Goal: Transaction & Acquisition: Purchase product/service

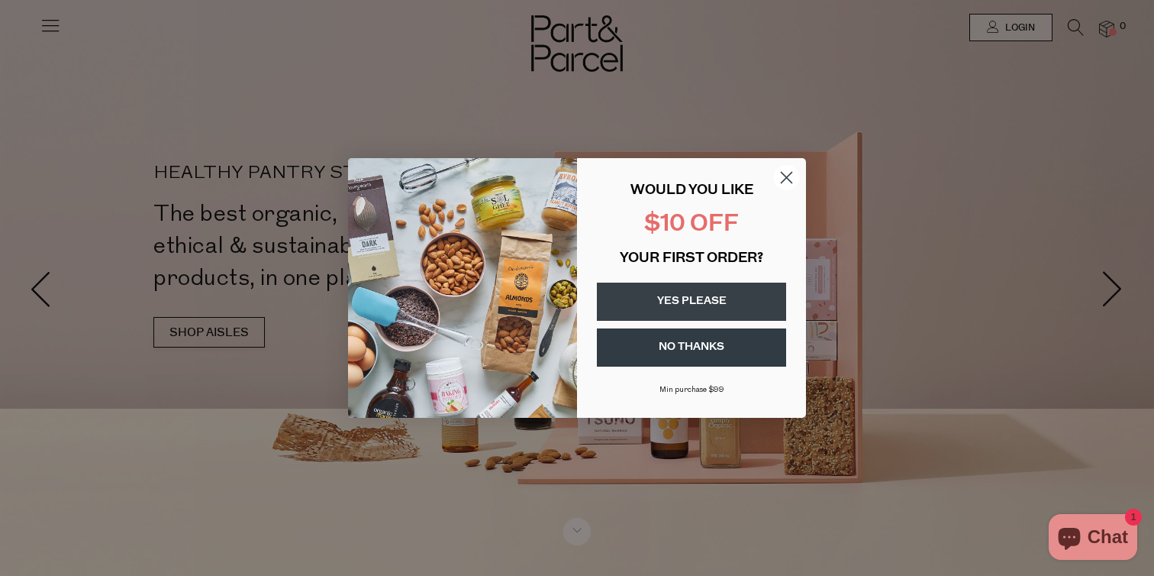
click at [793, 167] on circle "Close dialog" at bounding box center [786, 177] width 25 height 25
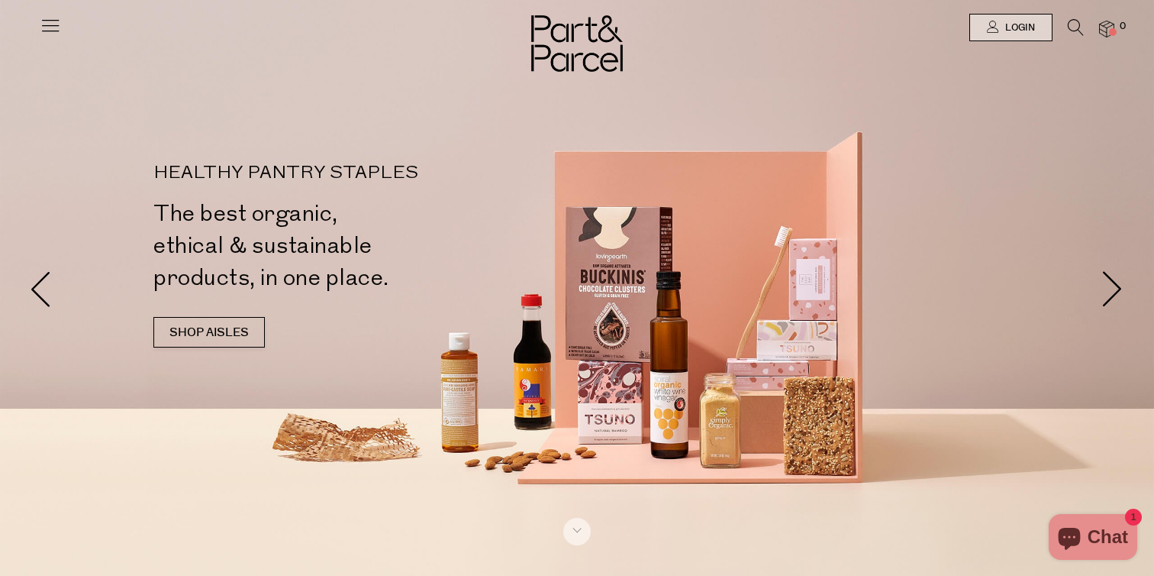
click at [42, 19] on icon at bounding box center [50, 25] width 21 height 21
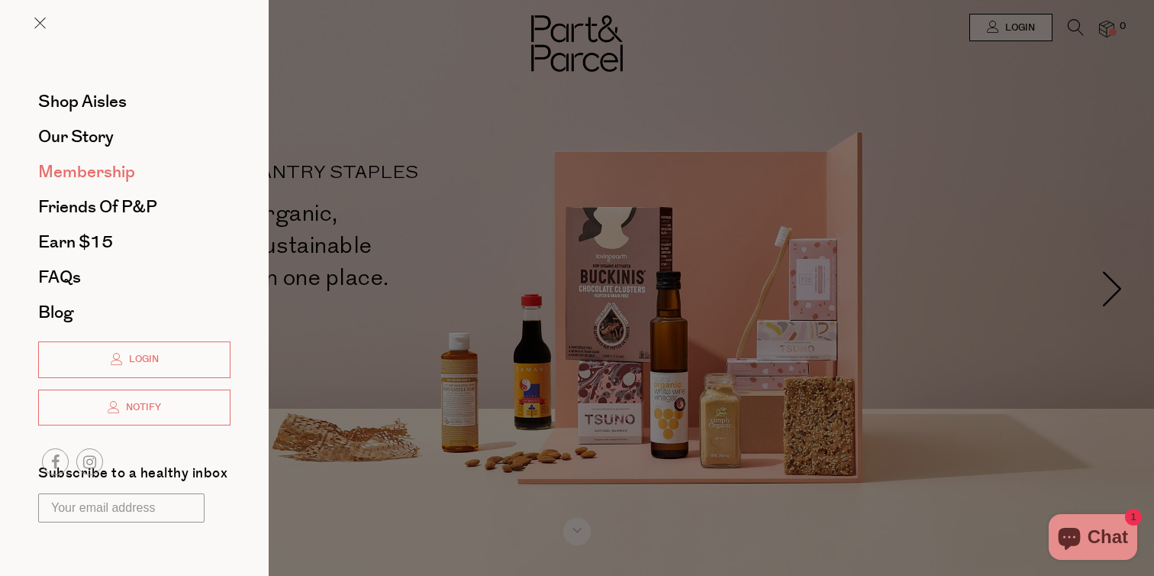
click at [66, 167] on span "Membership" at bounding box center [86, 172] width 97 height 24
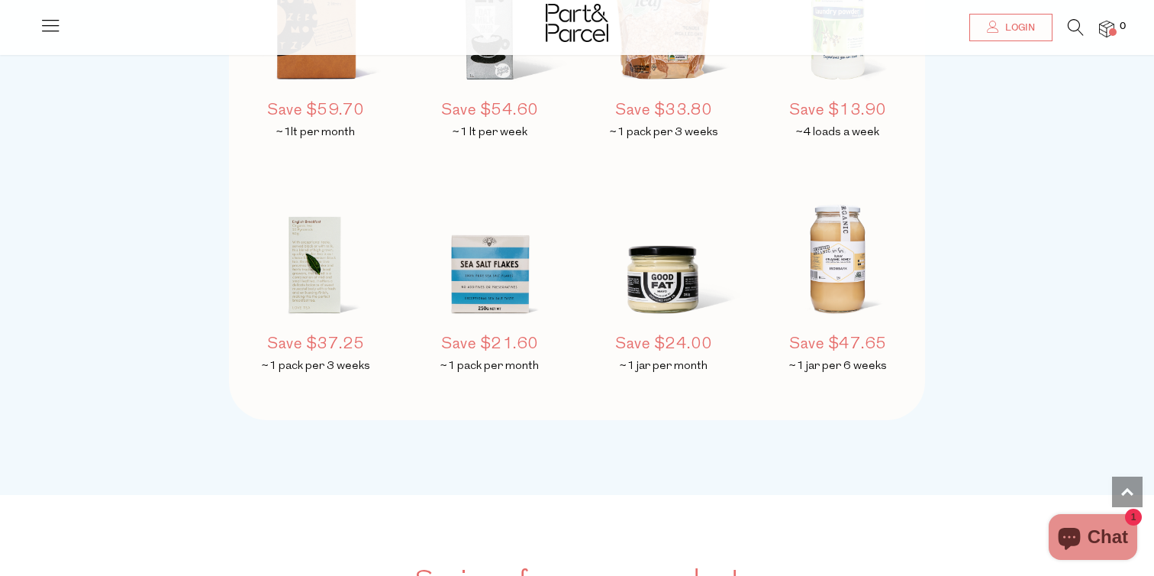
scroll to position [1390, 0]
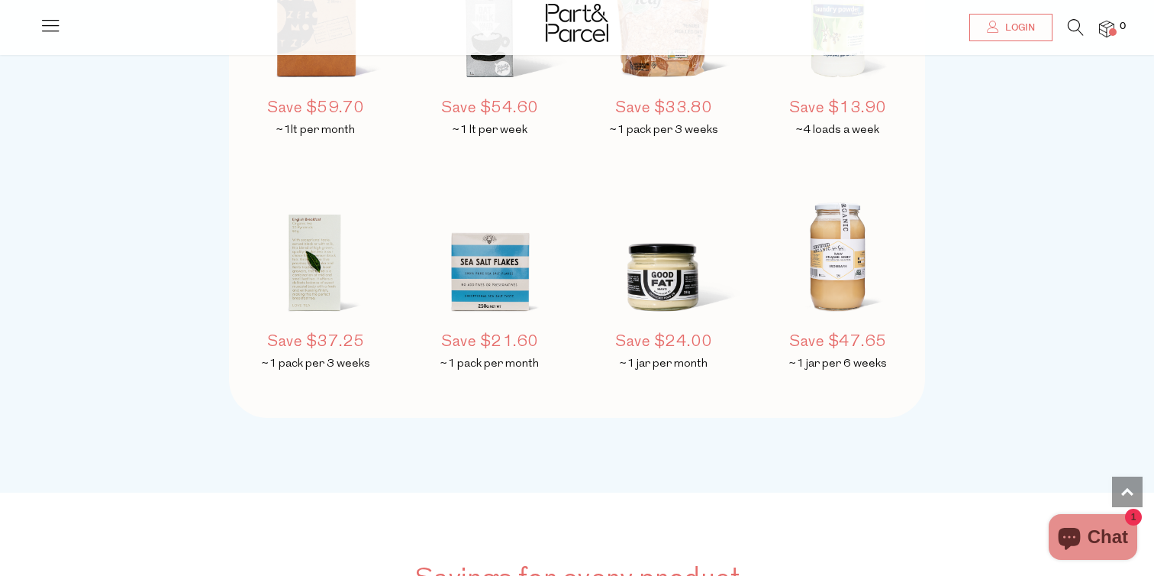
click at [667, 283] on img at bounding box center [664, 250] width 160 height 189
click at [666, 305] on img at bounding box center [664, 250] width 160 height 189
click at [664, 338] on h5 "Save $24.00" at bounding box center [664, 342] width 160 height 23
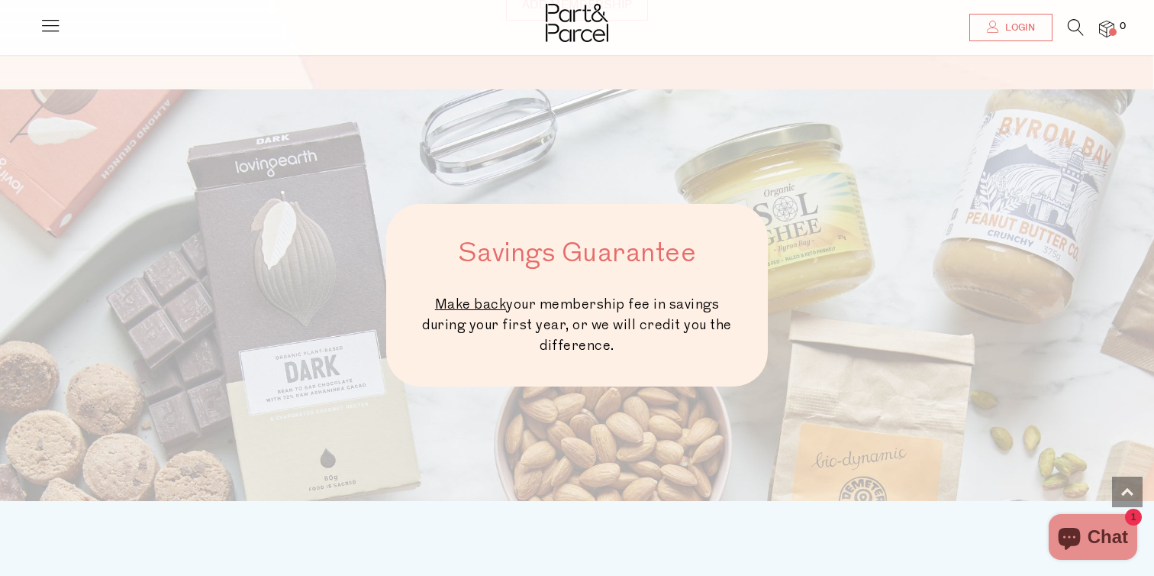
scroll to position [434, 0]
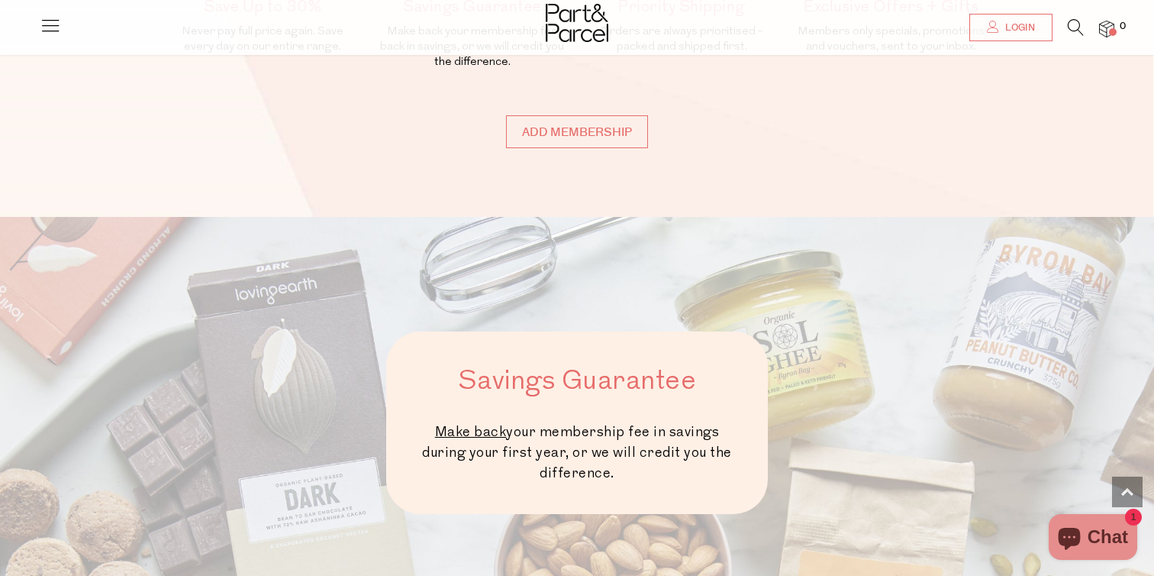
click at [51, 28] on icon at bounding box center [50, 25] width 21 height 21
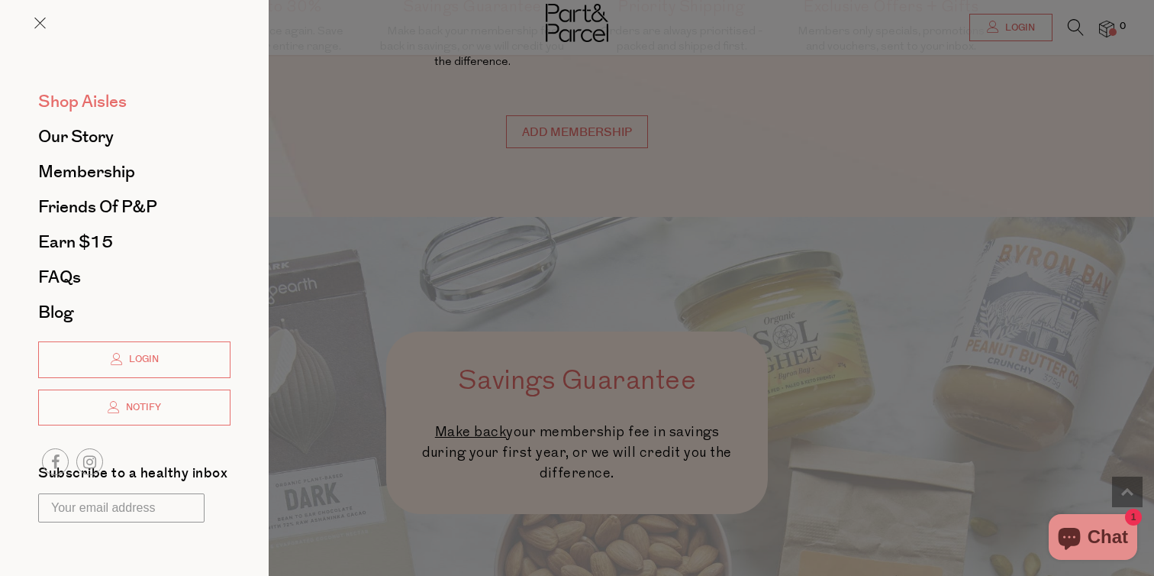
click at [97, 97] on span "Shop Aisles" at bounding box center [82, 101] width 89 height 24
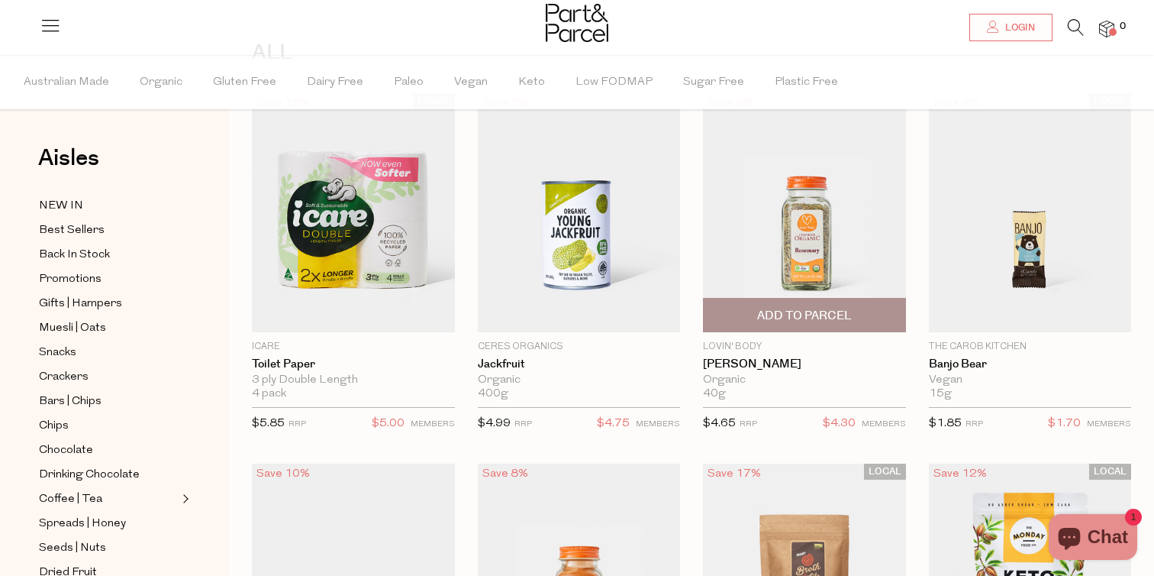
scroll to position [105, 0]
click at [798, 233] on img at bounding box center [804, 213] width 203 height 239
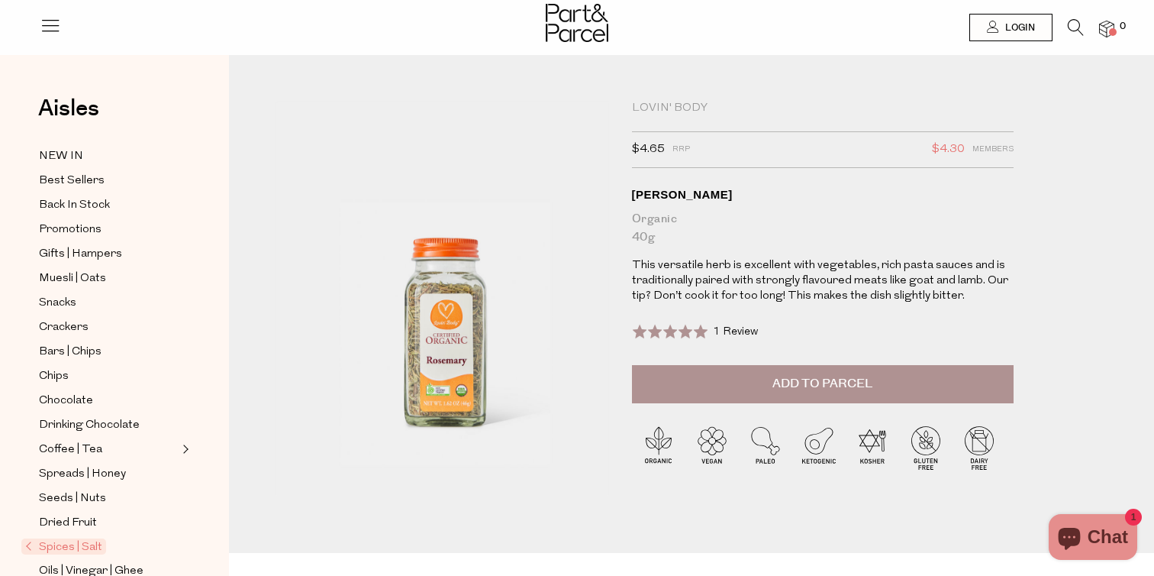
click at [790, 383] on span "Add to Parcel" at bounding box center [823, 384] width 100 height 18
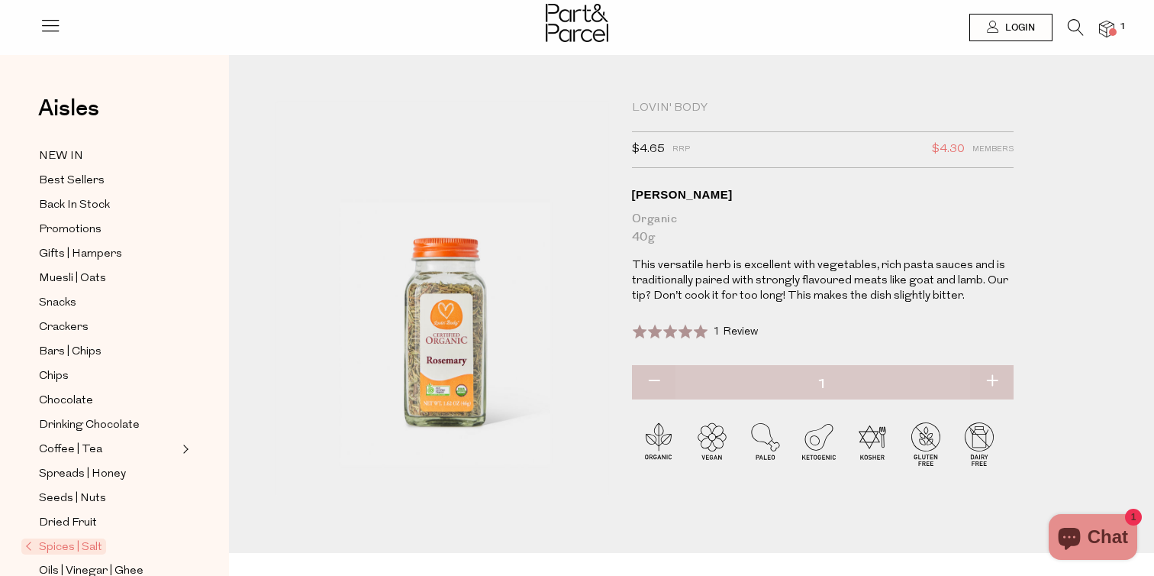
click at [1118, 37] on div at bounding box center [577, 25] width 1154 height 50
click at [1117, 29] on span "1" at bounding box center [1123, 27] width 14 height 14
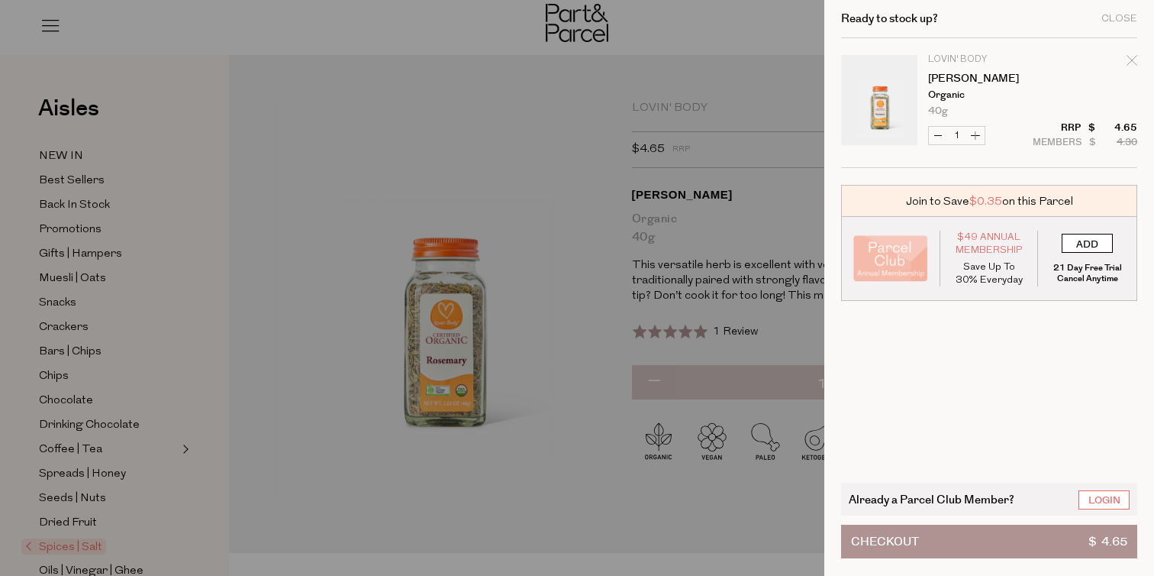
click at [1089, 244] on input "ADD" at bounding box center [1087, 243] width 51 height 19
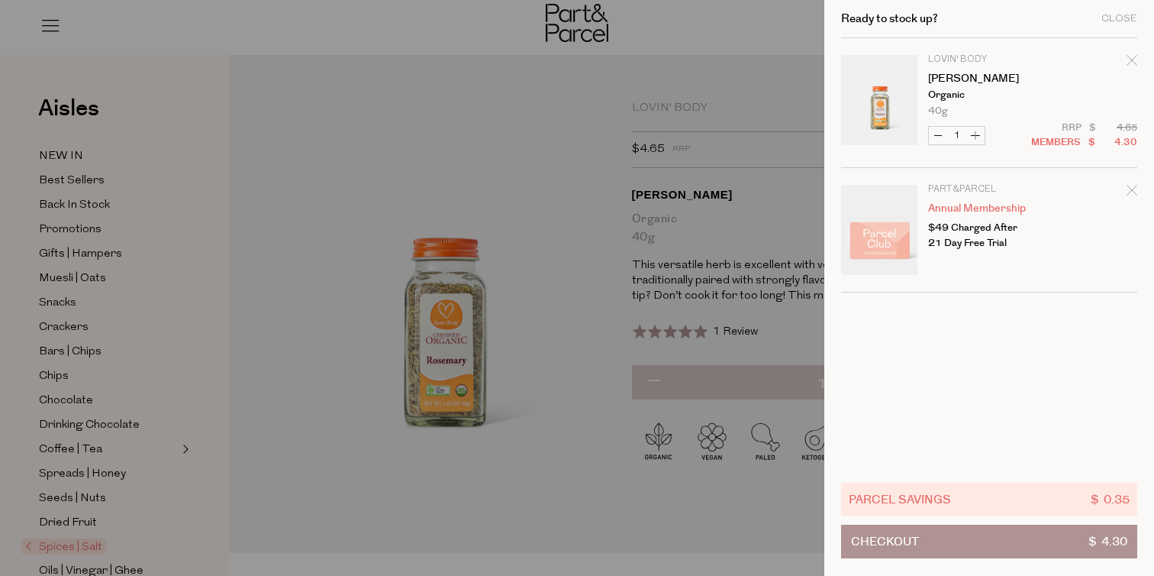
click at [1131, 185] on icon "Remove Annual Membership" at bounding box center [1132, 190] width 11 height 11
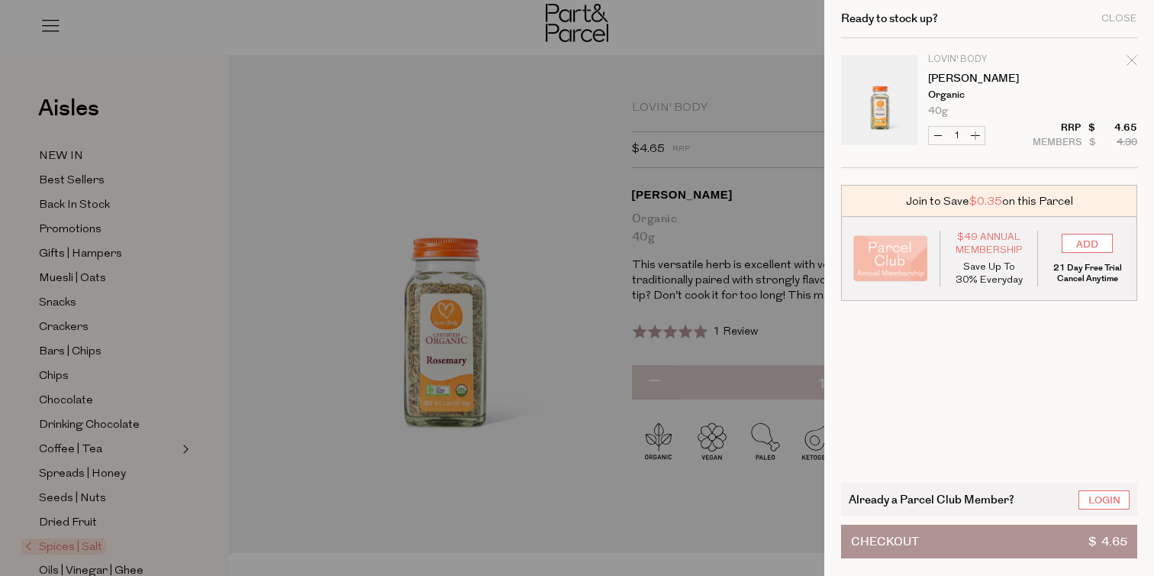
click at [1134, 63] on icon "Remove Rosemary" at bounding box center [1132, 60] width 11 height 11
type input "Add Membership"
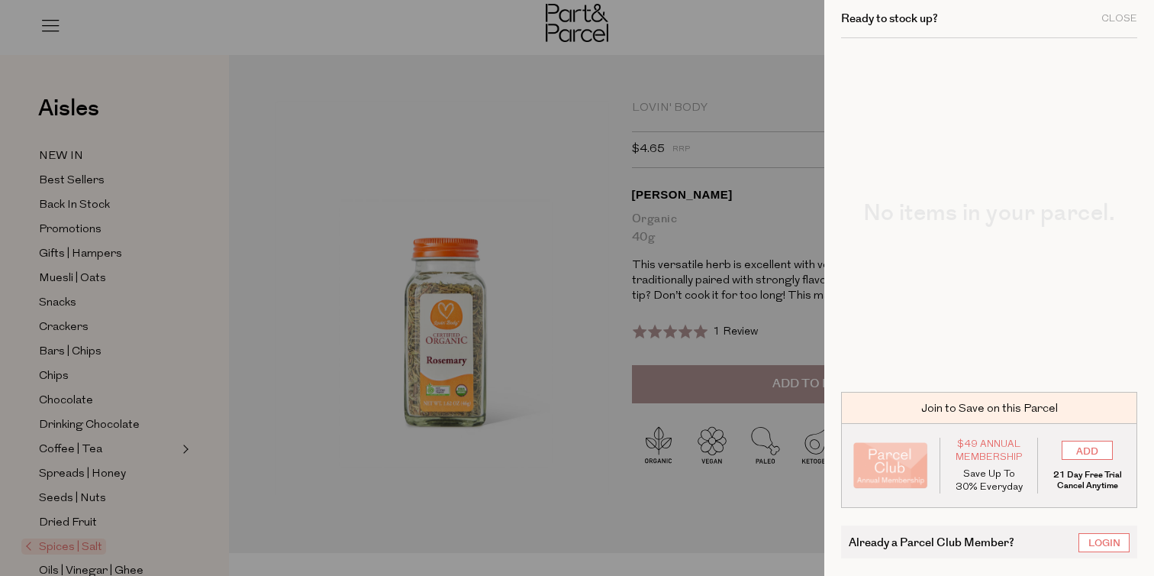
click at [1126, 18] on div "Close" at bounding box center [1120, 19] width 36 height 10
